Goal: Task Accomplishment & Management: Use online tool/utility

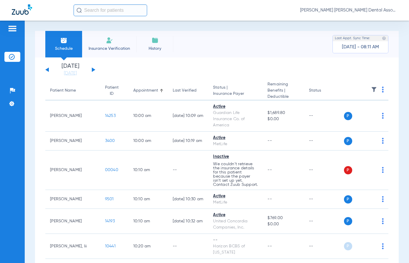
click at [94, 67] on div "[DATE] [DATE] [DATE] [DATE] [DATE] [DATE] [DATE] [DATE] [DATE] [DATE] [DATE] [D…" at bounding box center [70, 69] width 50 height 13
click at [93, 70] on button at bounding box center [94, 69] width 4 height 4
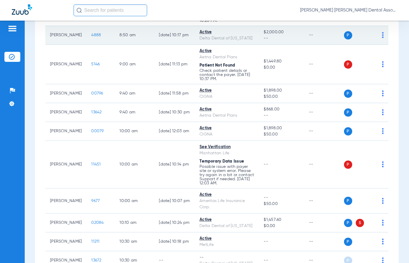
scroll to position [206, 0]
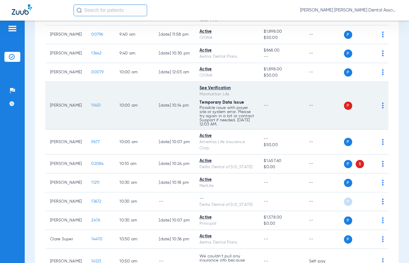
click at [179, 93] on td "[DATE] 10:14 PM" at bounding box center [174, 106] width 41 height 48
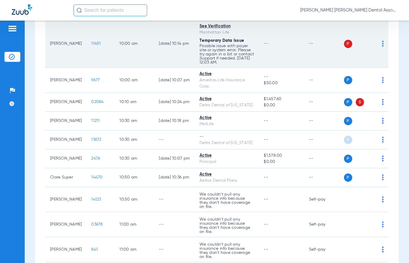
scroll to position [294, 0]
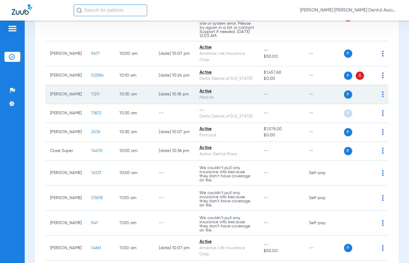
click at [92, 96] on span "11211" at bounding box center [95, 94] width 8 height 4
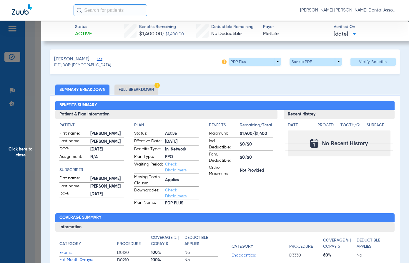
click at [28, 155] on span "Click here to close" at bounding box center [20, 152] width 41 height 263
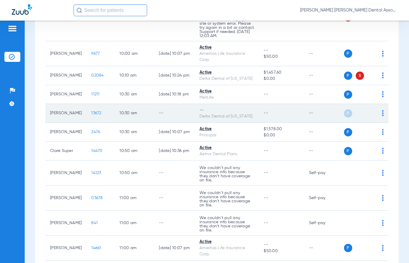
click at [382, 116] on img at bounding box center [383, 113] width 2 height 6
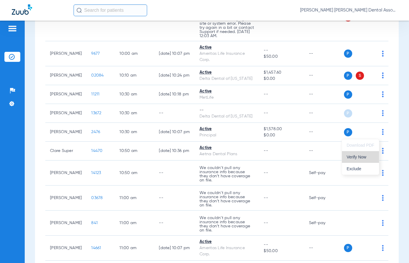
click at [369, 159] on span "Verify Now" at bounding box center [361, 157] width 28 height 4
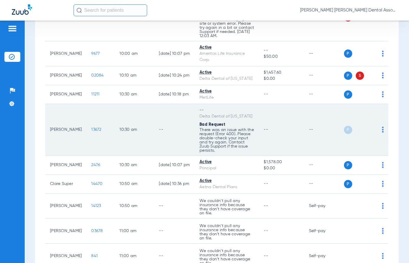
click at [181, 156] on td "--" at bounding box center [174, 130] width 41 height 52
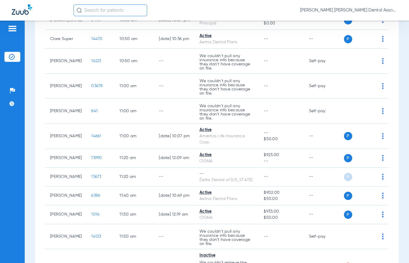
scroll to position [442, 0]
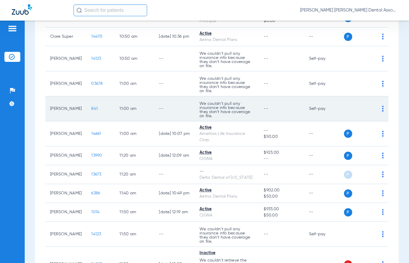
click at [177, 121] on td "--" at bounding box center [174, 108] width 41 height 25
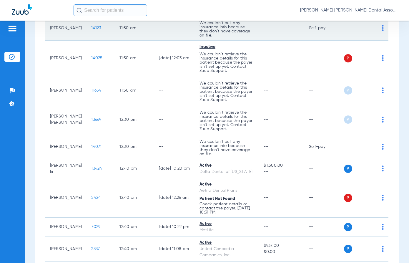
scroll to position [795, 0]
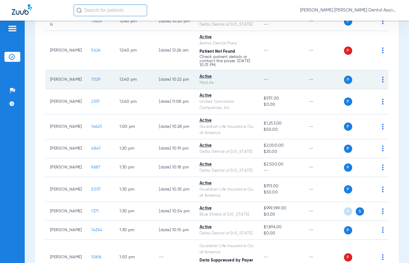
click at [91, 82] on span "7029" at bounding box center [95, 79] width 9 height 4
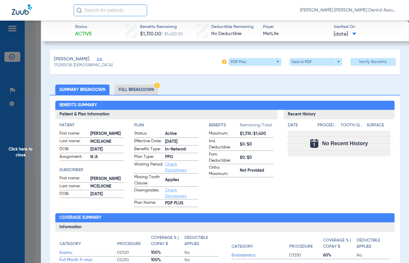
click at [26, 150] on span "Click here to close" at bounding box center [20, 152] width 41 height 263
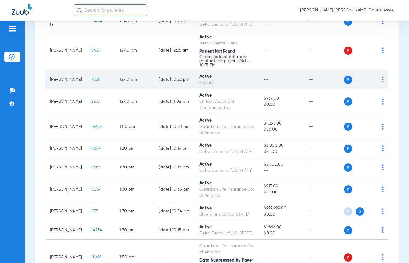
click at [60, 89] on td "[PERSON_NAME]" at bounding box center [65, 79] width 41 height 19
click at [92, 82] on span "7029" at bounding box center [95, 79] width 9 height 4
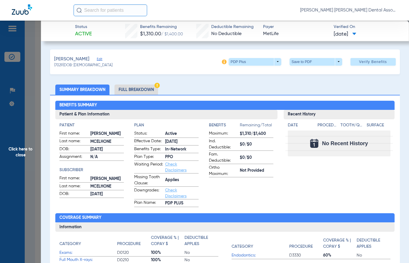
click at [144, 87] on li "Full Breakdown" at bounding box center [137, 89] width 44 height 10
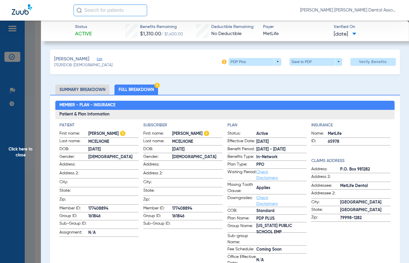
click at [150, 192] on span "State:" at bounding box center [157, 192] width 29 height 8
click at [19, 150] on span "Click here to close" at bounding box center [20, 152] width 41 height 263
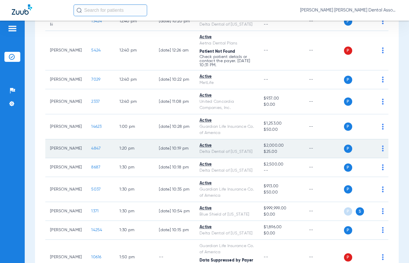
click at [131, 158] on td "1:20 PM" at bounding box center [134, 148] width 39 height 19
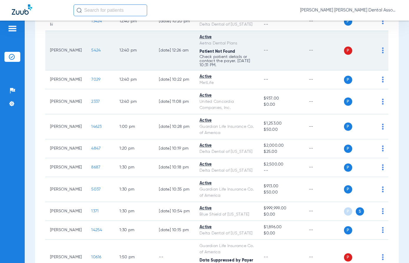
click at [382, 53] on img at bounding box center [383, 50] width 2 height 6
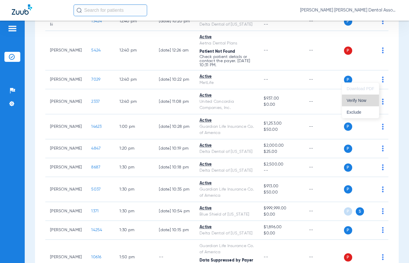
click at [367, 101] on span "Verify Now" at bounding box center [361, 100] width 28 height 4
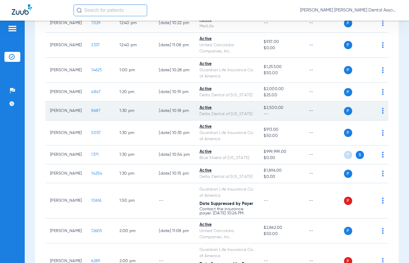
scroll to position [854, 0]
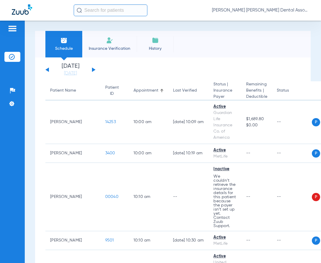
click at [94, 69] on button at bounding box center [94, 69] width 4 height 4
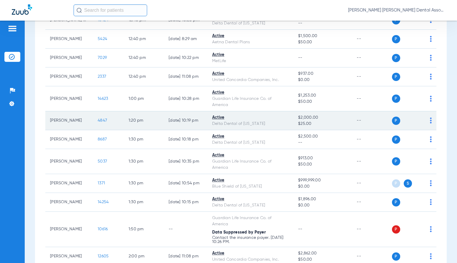
scroll to position [732, 0]
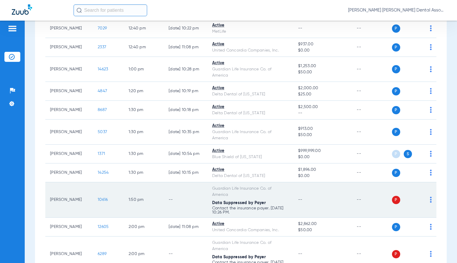
click at [320, 200] on td "P S" at bounding box center [414, 199] width 45 height 35
click at [320, 202] on img at bounding box center [431, 200] width 2 height 6
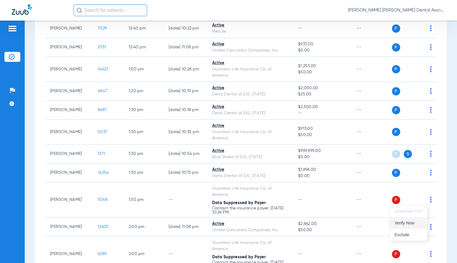
click at [320, 222] on span "Verify Now" at bounding box center [409, 223] width 28 height 4
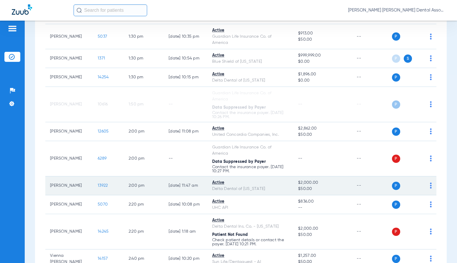
scroll to position [850, 0]
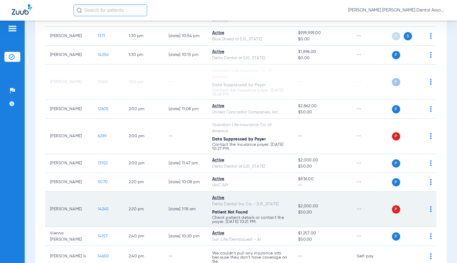
click at [126, 221] on td "2:20 PM" at bounding box center [144, 209] width 40 height 35
click at [320, 209] on img at bounding box center [431, 209] width 2 height 6
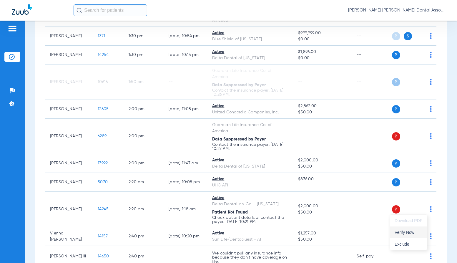
click at [320, 231] on span "Verify Now" at bounding box center [409, 232] width 28 height 4
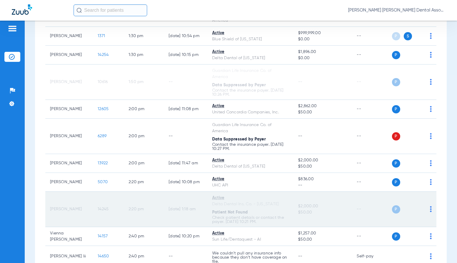
click at [167, 199] on td "[DATE] 1:18 AM" at bounding box center [186, 209] width 44 height 35
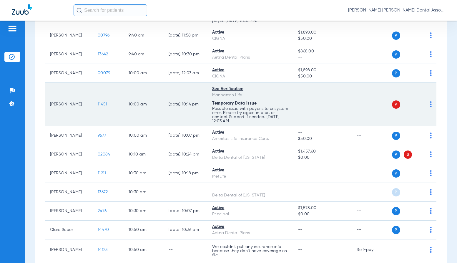
scroll to position [206, 0]
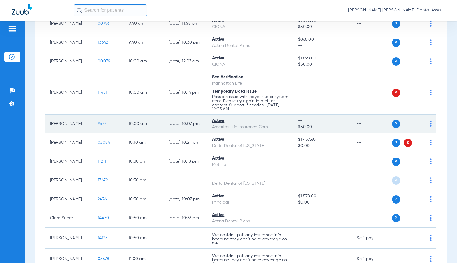
click at [98, 124] on span "9677" at bounding box center [102, 124] width 9 height 4
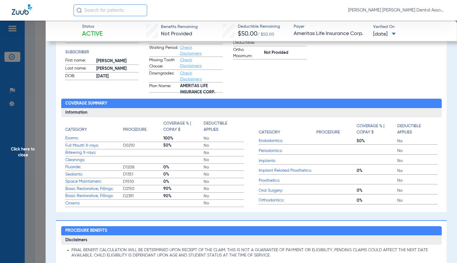
scroll to position [0, 0]
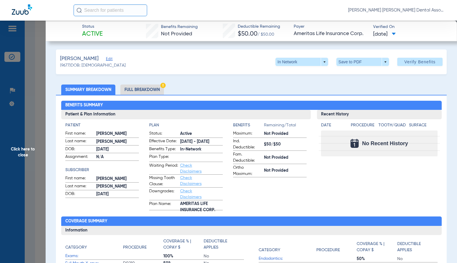
click at [151, 87] on li "Full Breakdown" at bounding box center [142, 89] width 44 height 10
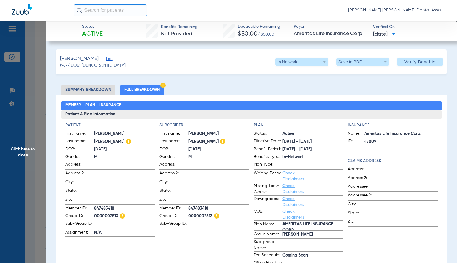
click at [178, 190] on span "State:" at bounding box center [174, 192] width 29 height 8
click at [170, 146] on span "DOB:" at bounding box center [174, 149] width 29 height 7
click at [28, 151] on span "Click here to close" at bounding box center [23, 152] width 46 height 263
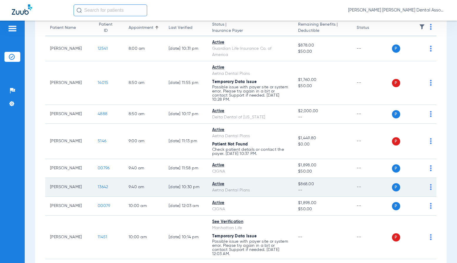
scroll to position [118, 0]
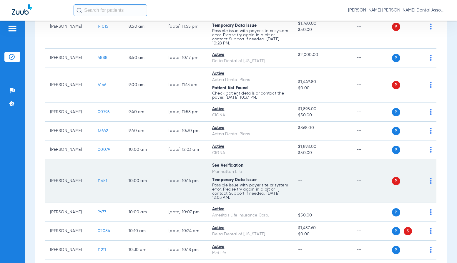
drag, startPoint x: 188, startPoint y: 176, endPoint x: 188, endPoint y: 183, distance: 6.8
click at [188, 176] on td "[DATE] 10:14 PM" at bounding box center [186, 181] width 44 height 44
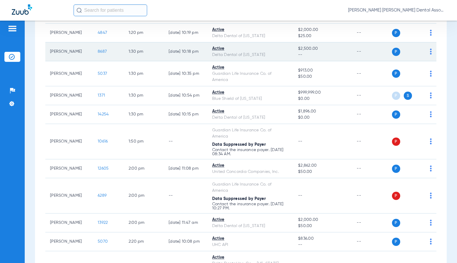
scroll to position [795, 0]
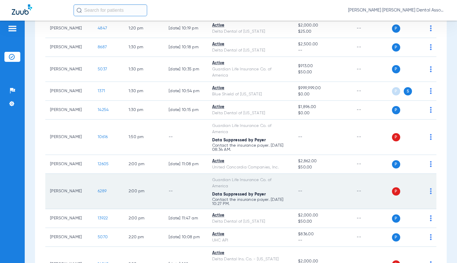
click at [320, 189] on img at bounding box center [431, 191] width 2 height 6
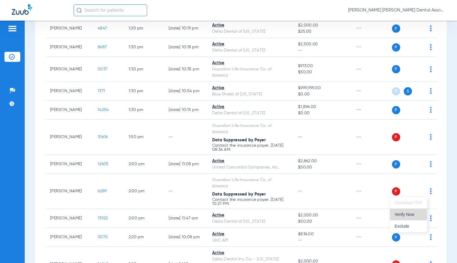
click at [320, 215] on span "Verify Now" at bounding box center [409, 214] width 28 height 4
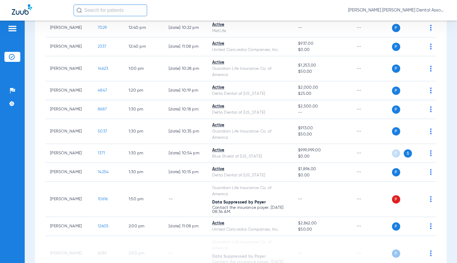
scroll to position [736, 0]
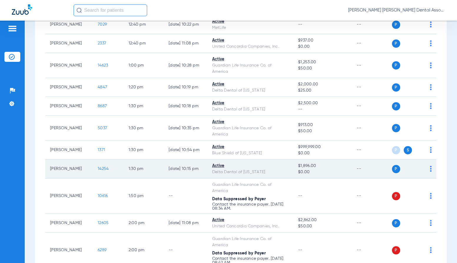
click at [164, 176] on td "[DATE] 10:15 PM" at bounding box center [186, 169] width 44 height 19
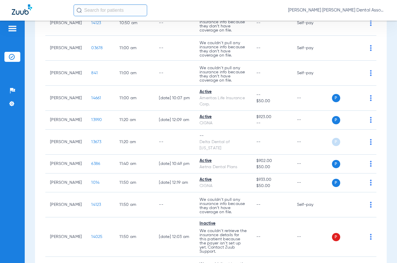
scroll to position [548, 0]
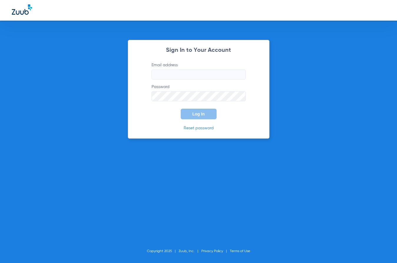
type input "[EMAIL_ADDRESS][DOMAIN_NAME]"
click at [175, 140] on div "Sign In to Your Account Email address [EMAIL_ADDRESS][DOMAIN_NAME] Password Log…" at bounding box center [198, 131] width 397 height 263
